Goal: Task Accomplishment & Management: Complete application form

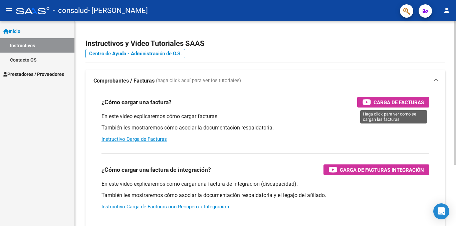
click at [396, 100] on span "Carga de Facturas" at bounding box center [398, 102] width 50 height 8
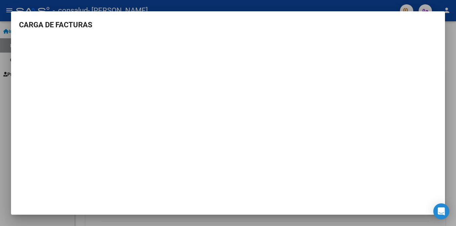
click at [24, 16] on mat-dialog-container "CARGA DE FACTURAS" at bounding box center [228, 113] width 434 height 204
click at [126, 27] on h3 "CARGA DE FACTURAS" at bounding box center [228, 24] width 418 height 11
click at [198, 189] on mat-dialog-container "CARGA DE FACTURAS" at bounding box center [228, 113] width 434 height 204
click at [44, 7] on div at bounding box center [228, 113] width 456 height 226
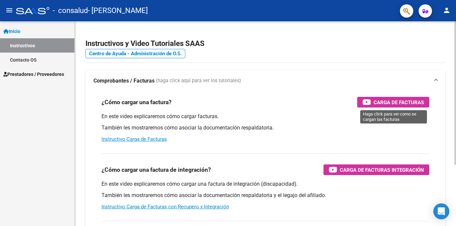
click at [401, 101] on span "Carga de Facturas" at bounding box center [398, 102] width 50 height 8
click at [422, 143] on div "En este video explicaremos cómo cargar facturas. También les mostraremos cómo a…" at bounding box center [264, 128] width 327 height 30
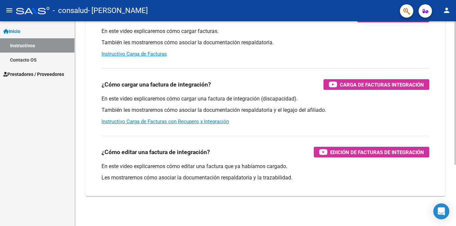
scroll to position [87, 0]
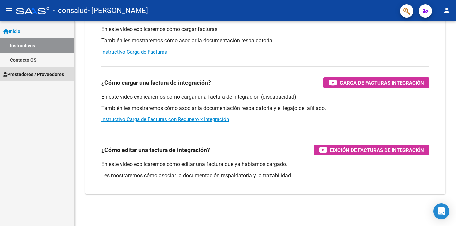
click at [35, 74] on span "Prestadores / Proveedores" at bounding box center [33, 74] width 61 height 7
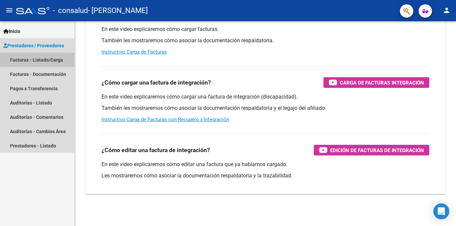
click at [55, 56] on link "Facturas - Listado/Carga" at bounding box center [37, 60] width 74 height 14
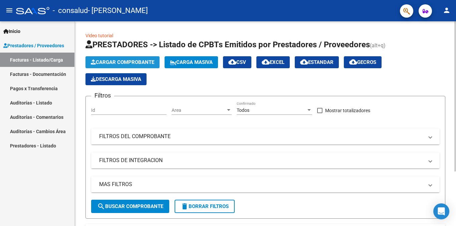
click at [130, 62] on span "Cargar Comprobante" at bounding box center [122, 62] width 63 height 6
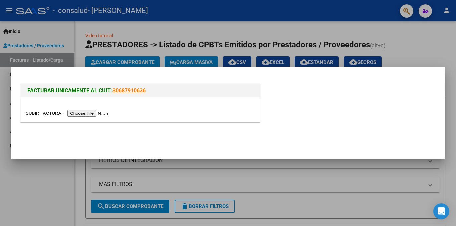
click at [98, 114] on input "file" at bounding box center [68, 113] width 84 height 7
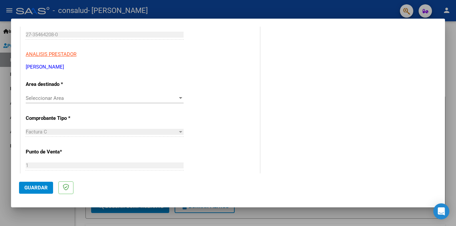
scroll to position [100, 0]
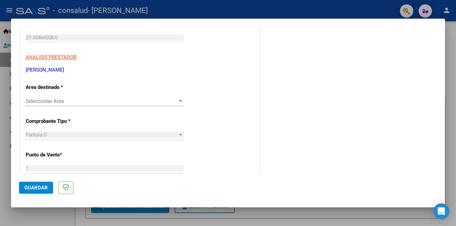
click at [125, 98] on div "Seleccionar Area Seleccionar Area" at bounding box center [105, 101] width 158 height 10
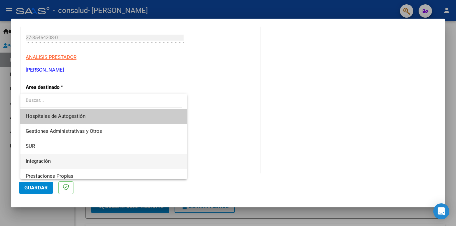
click at [53, 160] on span "Integración" at bounding box center [104, 161] width 156 height 15
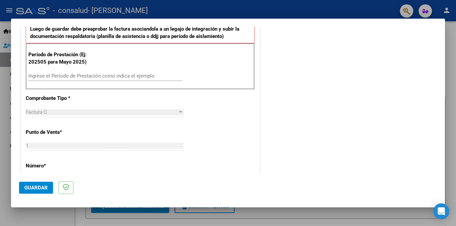
scroll to position [200, 0]
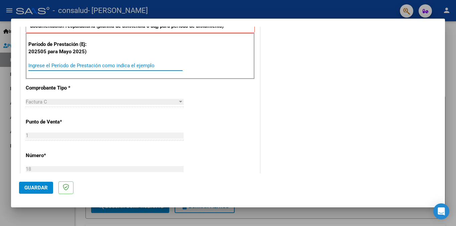
click at [85, 64] on input "Ingrese el Período de Prestación como indica el ejemplo" at bounding box center [105, 66] width 154 height 6
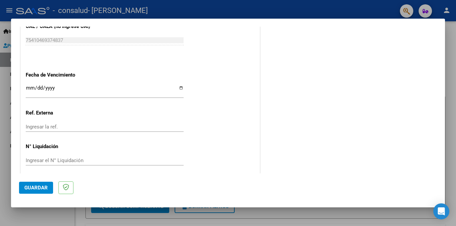
scroll to position [440, 0]
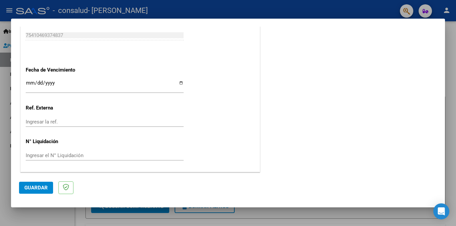
type input "202509"
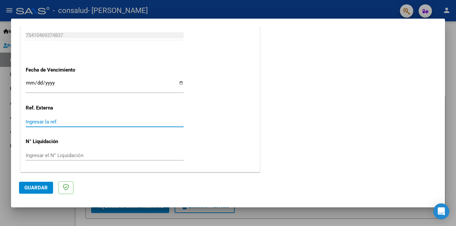
click at [66, 123] on input "Ingresar la ref." at bounding box center [105, 122] width 158 height 6
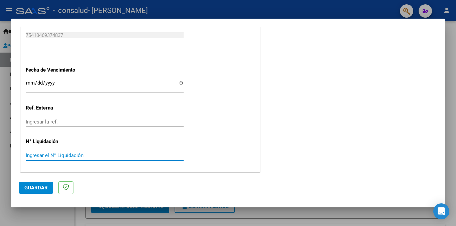
click at [85, 155] on input "Ingresar el N° Liquidación" at bounding box center [105, 156] width 158 height 6
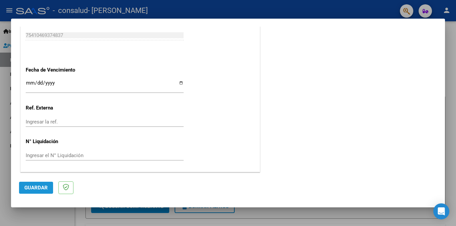
click at [25, 188] on span "Guardar" at bounding box center [35, 188] width 23 height 6
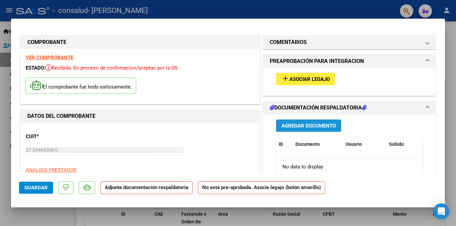
click at [322, 127] on span "Agregar Documento" at bounding box center [308, 126] width 54 height 6
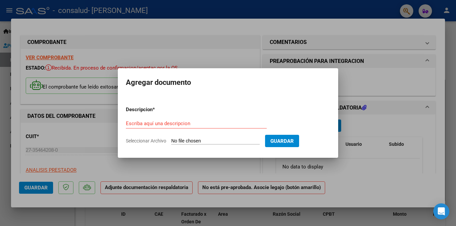
click at [204, 136] on form "Descripcion * Escriba aquí una descripcion Seleccionar Archivo Guardar" at bounding box center [228, 125] width 204 height 49
click at [150, 142] on span "Seleccionar Archivo" at bounding box center [146, 140] width 40 height 5
click at [171, 142] on input "Seleccionar Archivo" at bounding box center [215, 141] width 88 height 6
type input "C:\fakepath\asistencia septiembre [PERSON_NAME].pdf"
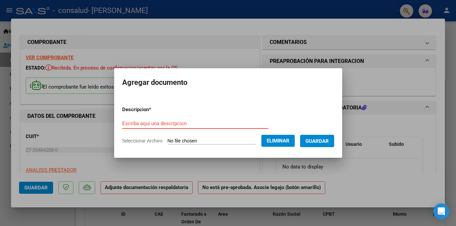
click at [175, 121] on input "Escriba aquí una descripcion" at bounding box center [195, 124] width 146 height 6
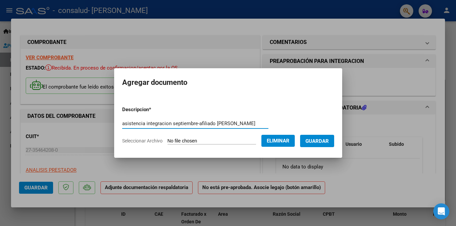
type input "asistencia integracion septiembre-afiliado [PERSON_NAME]"
click at [334, 140] on button "Guardar" at bounding box center [317, 141] width 34 height 12
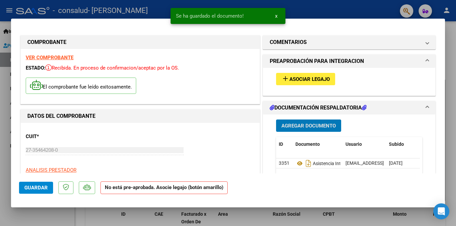
click at [312, 77] on span "Asociar Legajo" at bounding box center [309, 79] width 40 height 6
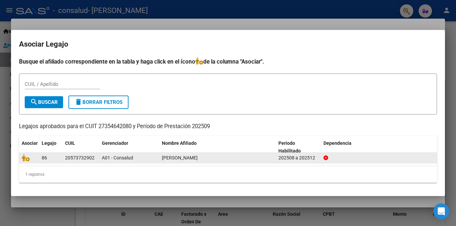
click at [135, 159] on div "A01 - Consalud" at bounding box center [129, 158] width 55 height 8
click at [137, 159] on div "A01 - Consalud" at bounding box center [129, 158] width 55 height 8
click at [39, 159] on datatable-body-cell "86" at bounding box center [50, 158] width 23 height 10
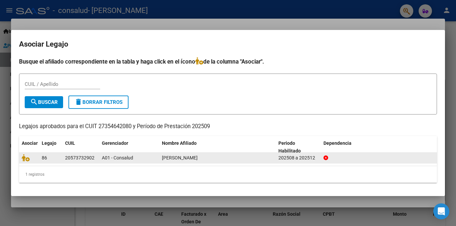
click at [48, 158] on div "86" at bounding box center [51, 158] width 18 height 8
click at [23, 159] on icon at bounding box center [26, 157] width 8 height 7
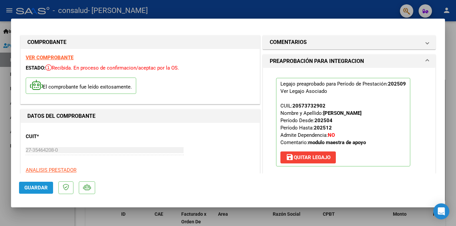
click at [35, 189] on span "Guardar" at bounding box center [35, 188] width 23 height 6
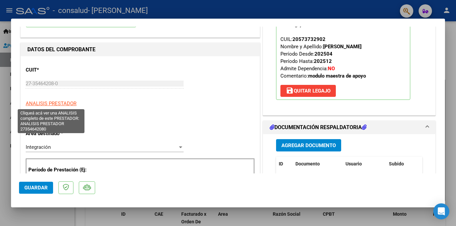
click at [65, 105] on span "ANALISIS PRESTADOR" at bounding box center [51, 104] width 51 height 6
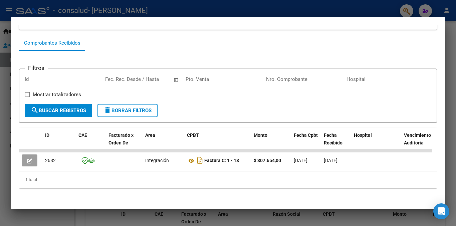
scroll to position [63, 0]
drag, startPoint x: 403, startPoint y: 24, endPoint x: 403, endPoint y: 28, distance: 3.7
click at [403, 28] on mat-dialog-container "Análisis Prestador - CUIT: 27354642080 cloud_download Exportar CSV ARCA Impuest…" at bounding box center [228, 113] width 434 height 192
click at [202, 4] on div at bounding box center [228, 113] width 456 height 226
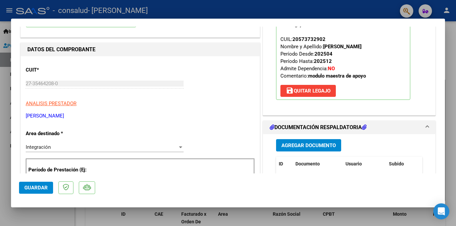
click at [391, 10] on div at bounding box center [228, 113] width 456 height 226
type input "$ 0,00"
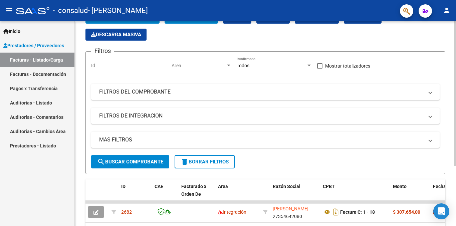
scroll to position [0, 0]
